Goal: Use online tool/utility

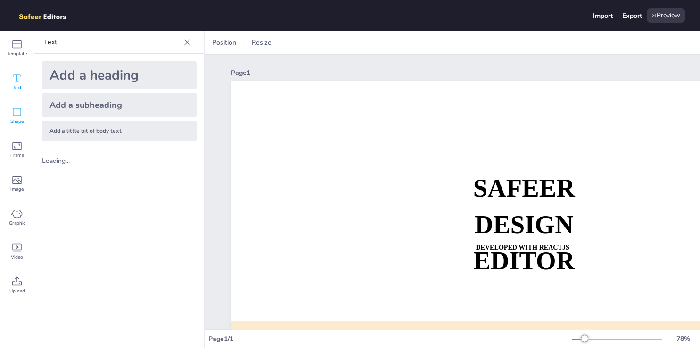
click at [20, 119] on span "Shape" at bounding box center [16, 122] width 13 height 8
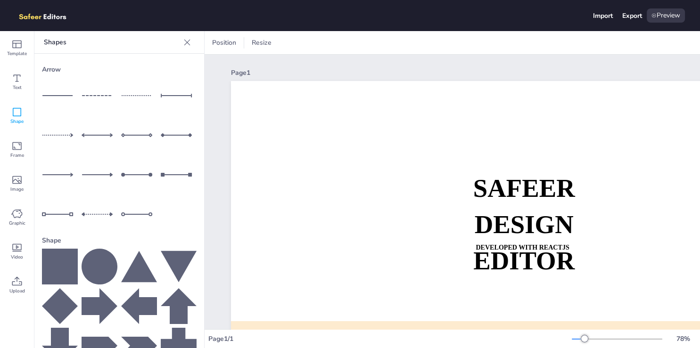
click at [69, 252] on icon at bounding box center [60, 267] width 36 height 36
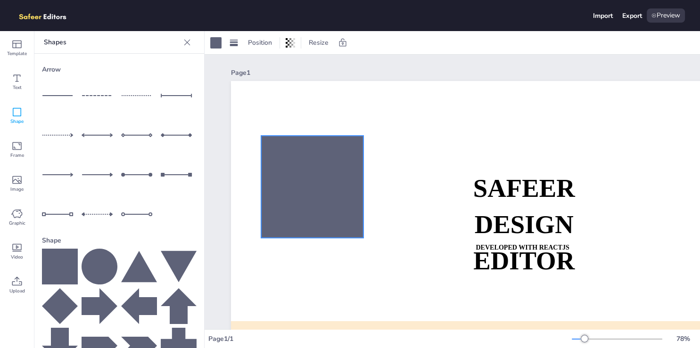
drag, startPoint x: 544, startPoint y: 274, endPoint x: 284, endPoint y: 170, distance: 280.0
click at [284, 170] on div at bounding box center [312, 187] width 102 height 102
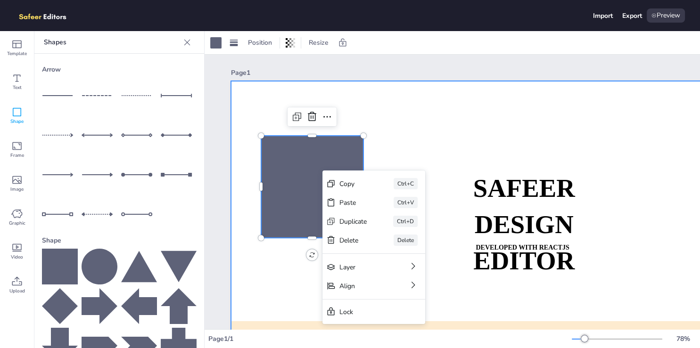
click at [410, 132] on div at bounding box center [533, 251] width 604 height 340
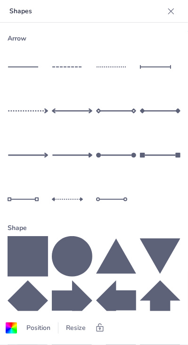
click at [166, 11] on icon at bounding box center [170, 11] width 9 height 9
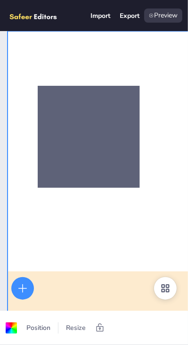
click at [165, 288] on icon at bounding box center [165, 288] width 11 height 11
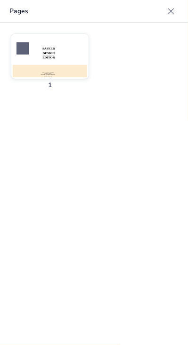
click at [172, 14] on icon at bounding box center [170, 11] width 9 height 9
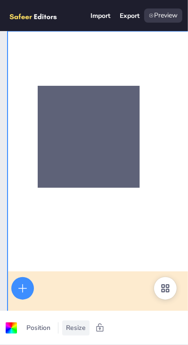
click at [71, 332] on span "Resize" at bounding box center [76, 327] width 24 height 9
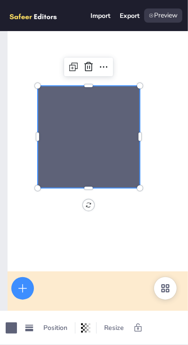
click at [79, 180] on div at bounding box center [89, 137] width 102 height 102
click at [170, 12] on div "Preview" at bounding box center [163, 15] width 38 height 14
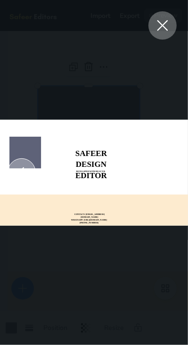
click at [163, 23] on icon at bounding box center [162, 25] width 17 height 17
